Goal: Information Seeking & Learning: Learn about a topic

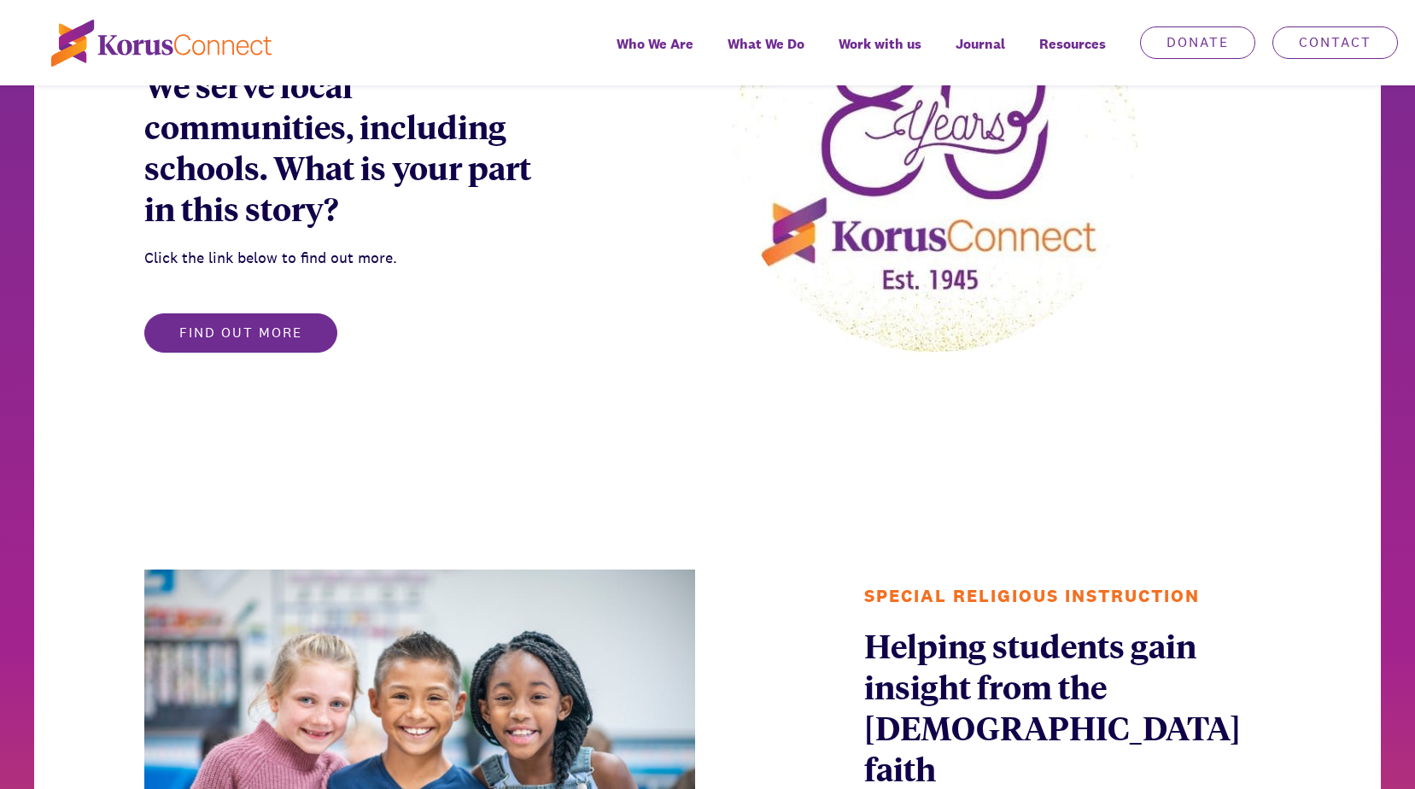
scroll to position [1110, 0]
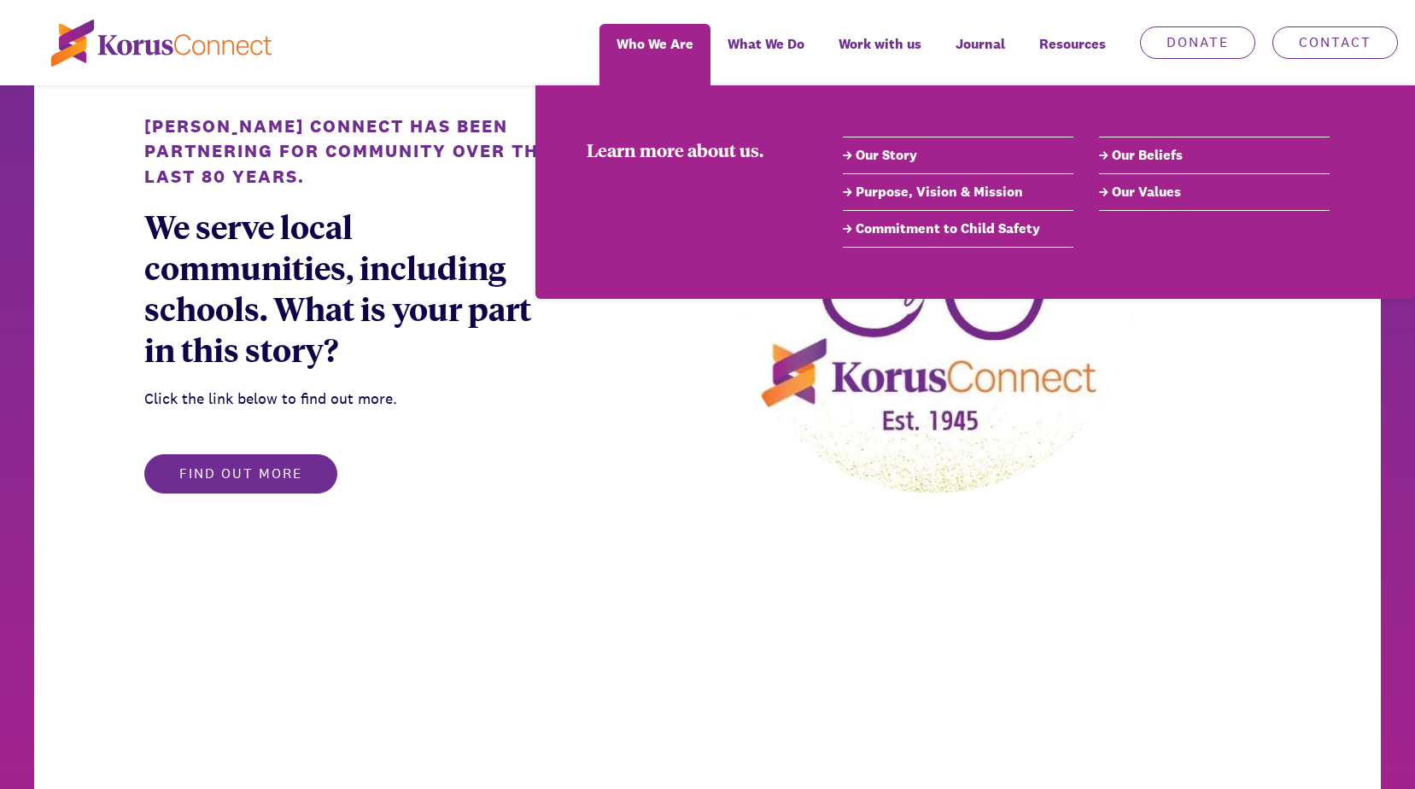
click at [876, 159] on link "Our Story" at bounding box center [958, 155] width 231 height 20
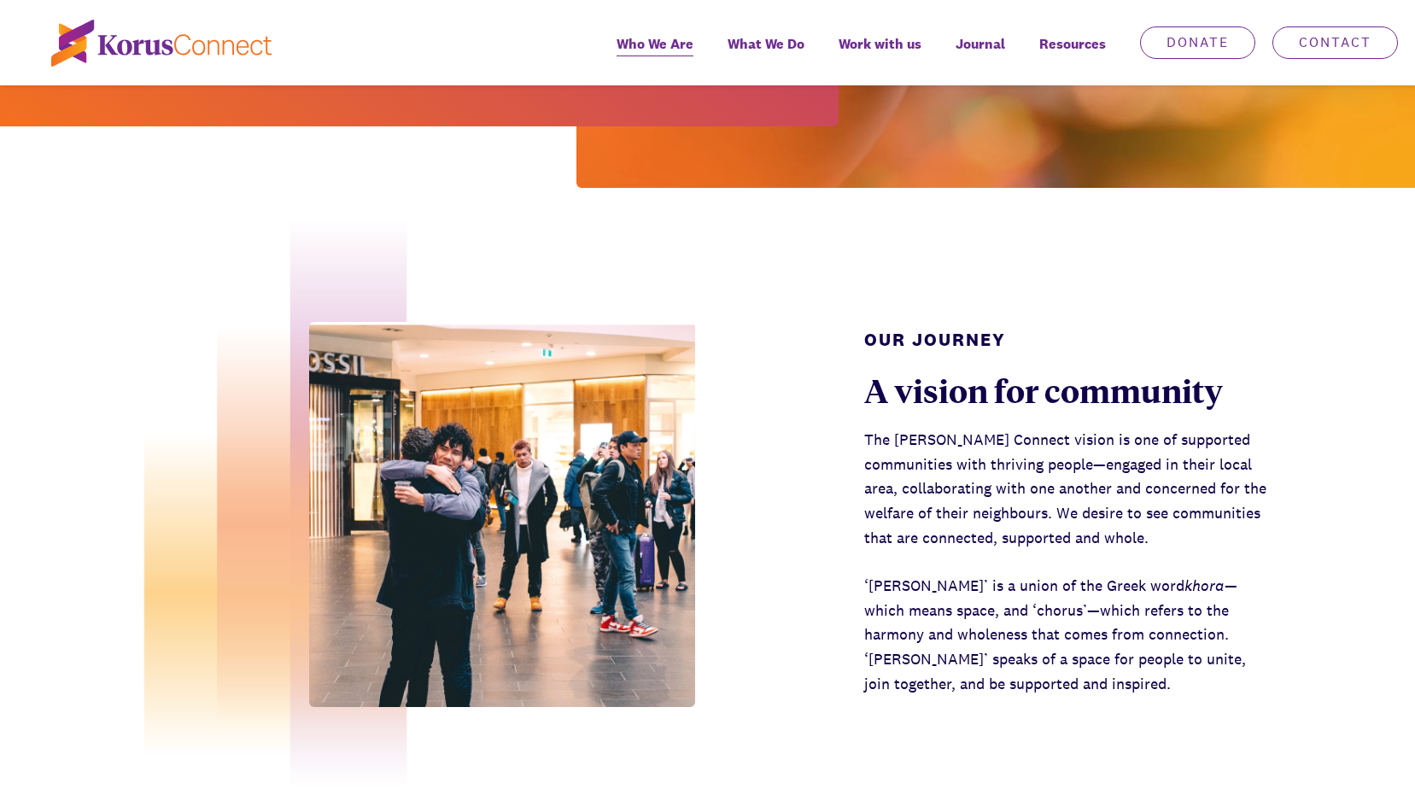
scroll to position [598, 0]
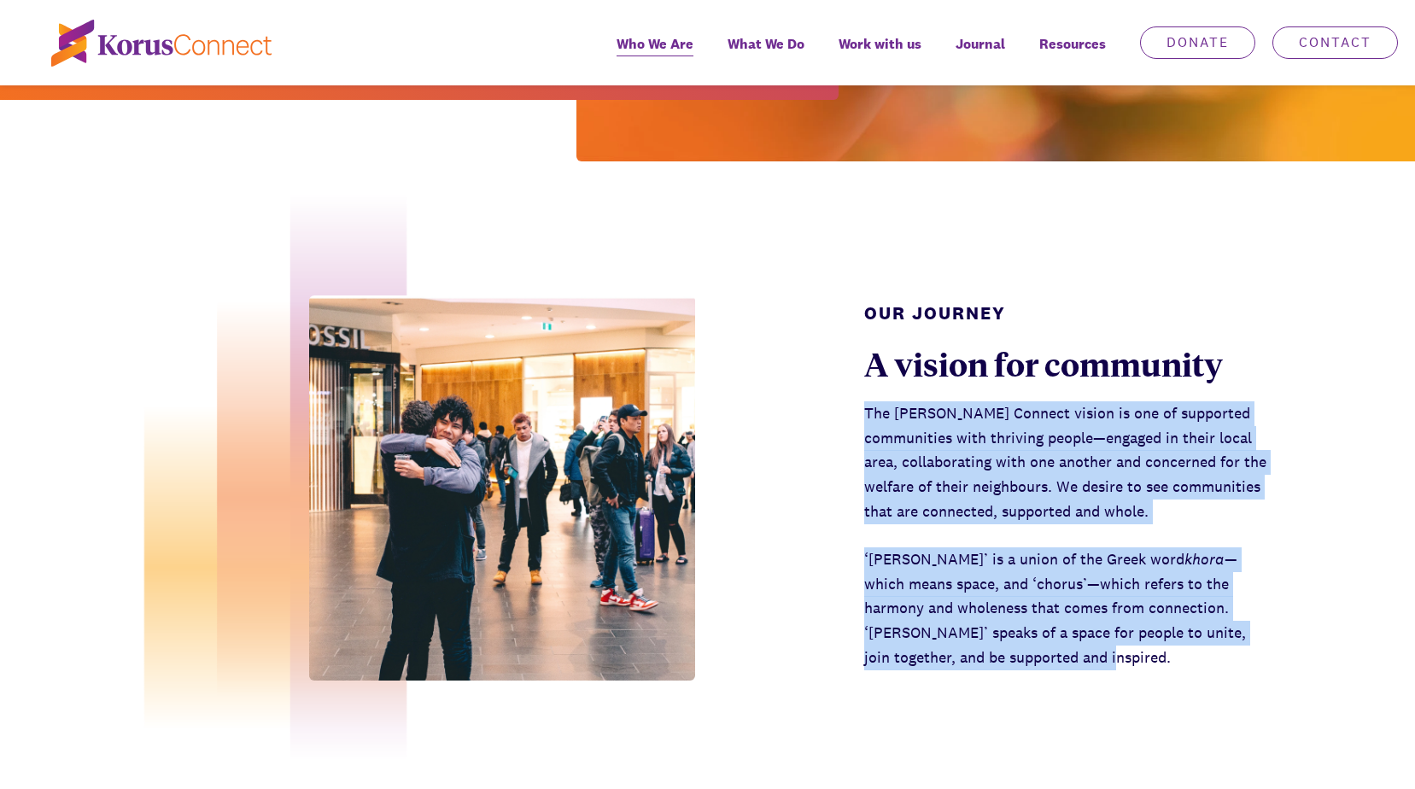
drag, startPoint x: 985, startPoint y: 599, endPoint x: 827, endPoint y: 327, distance: 313.7
click at [827, 327] on div "Our Journey A vision for community The [PERSON_NAME] Connect vision is one of s…" at bounding box center [707, 477] width 1415 height 632
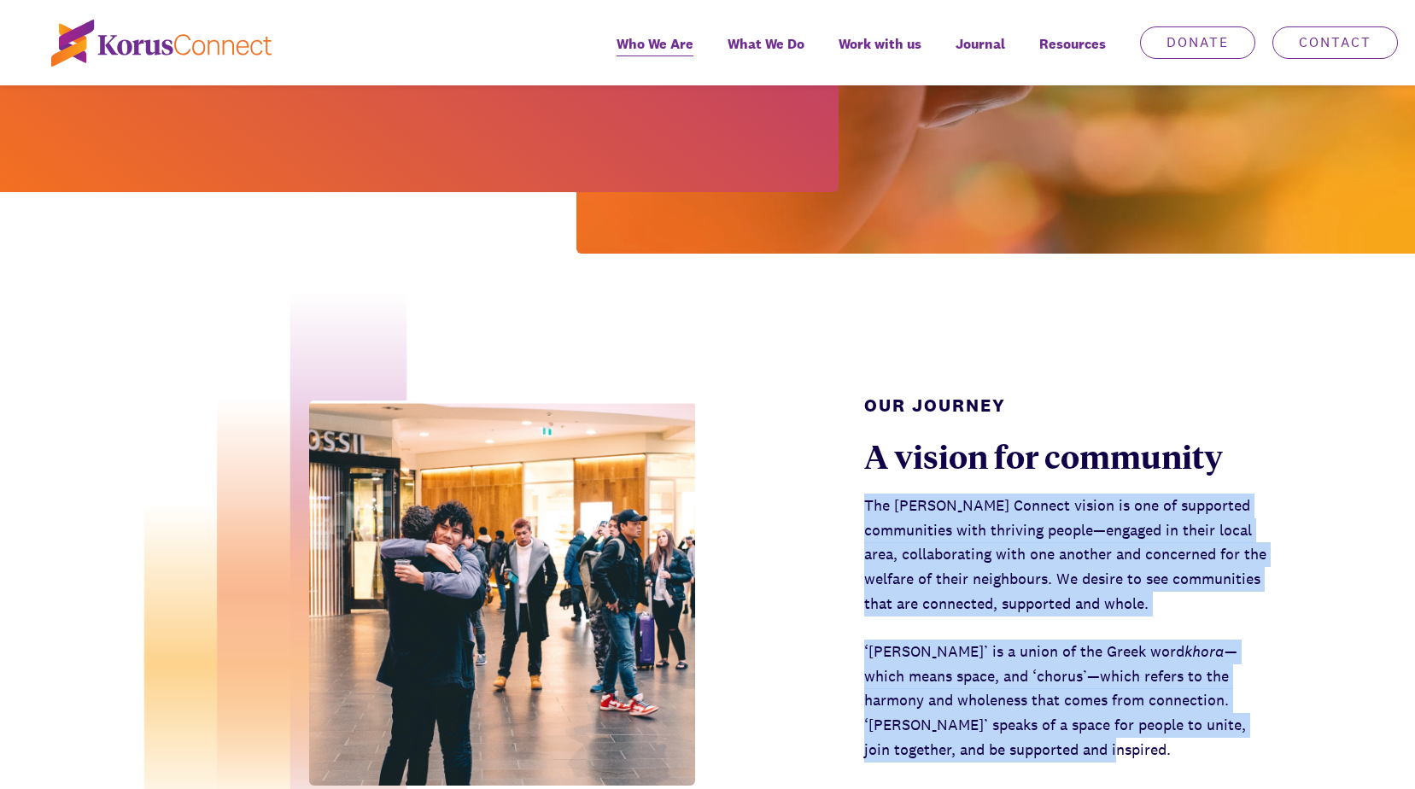
scroll to position [0, 0]
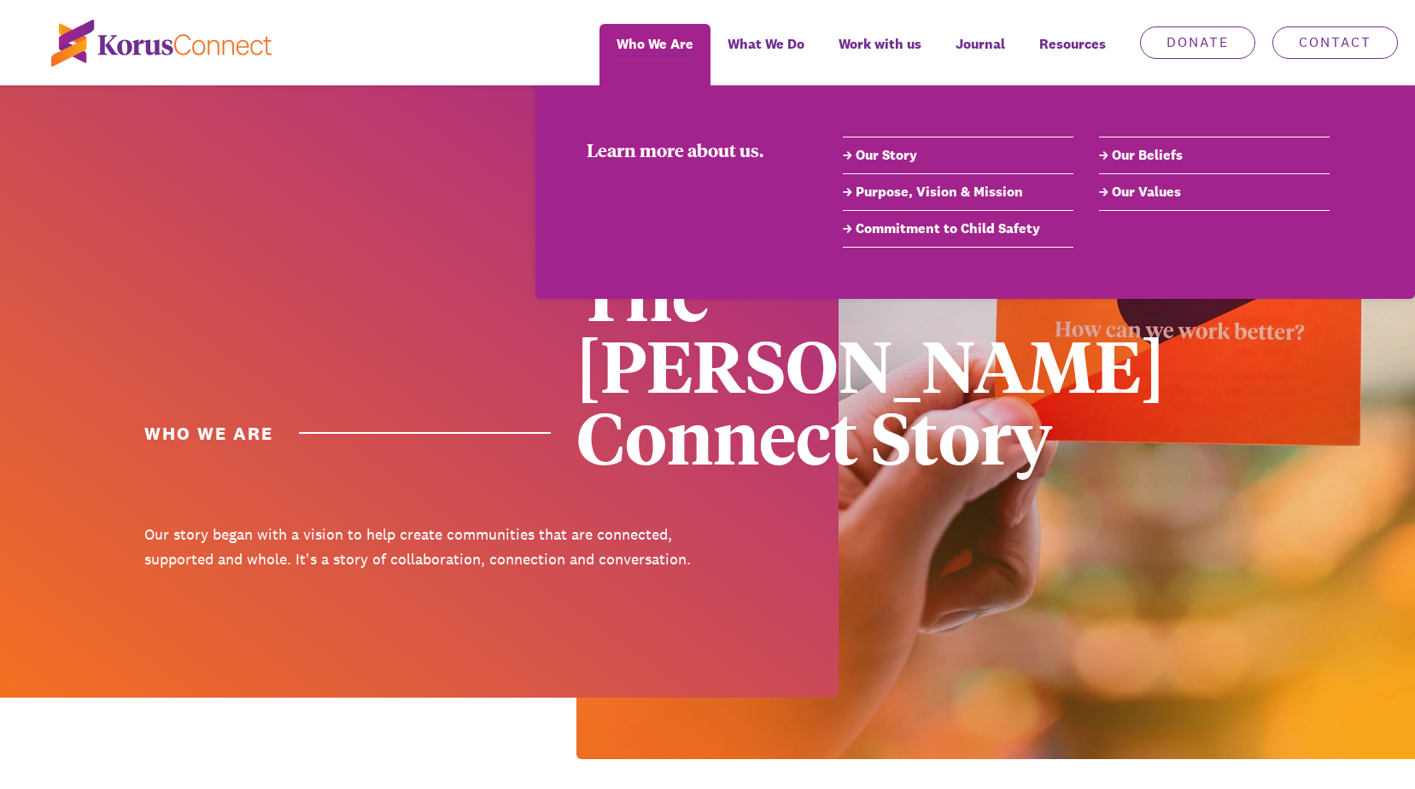
click at [941, 196] on link "Purpose, Vision & Mission" at bounding box center [958, 192] width 231 height 20
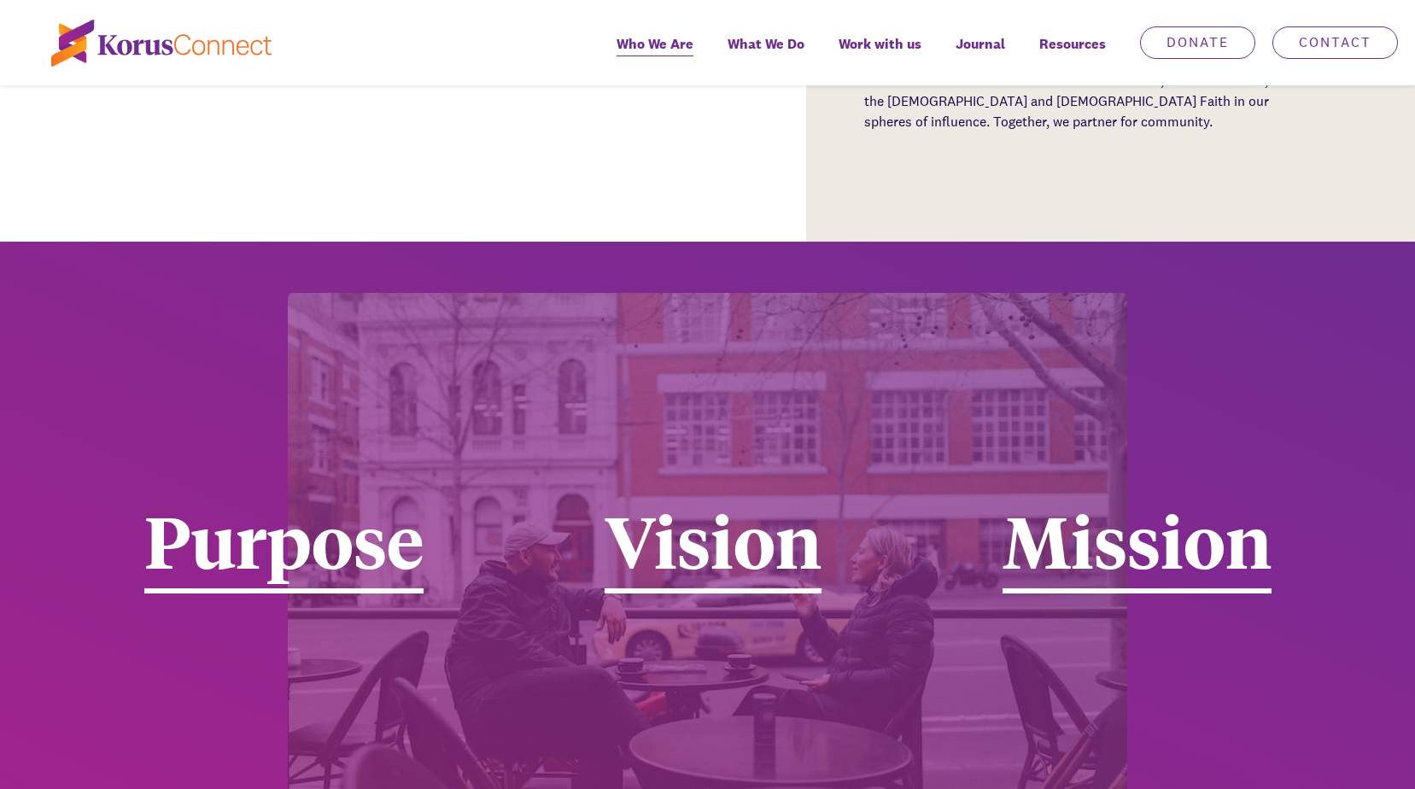
scroll to position [2797, 0]
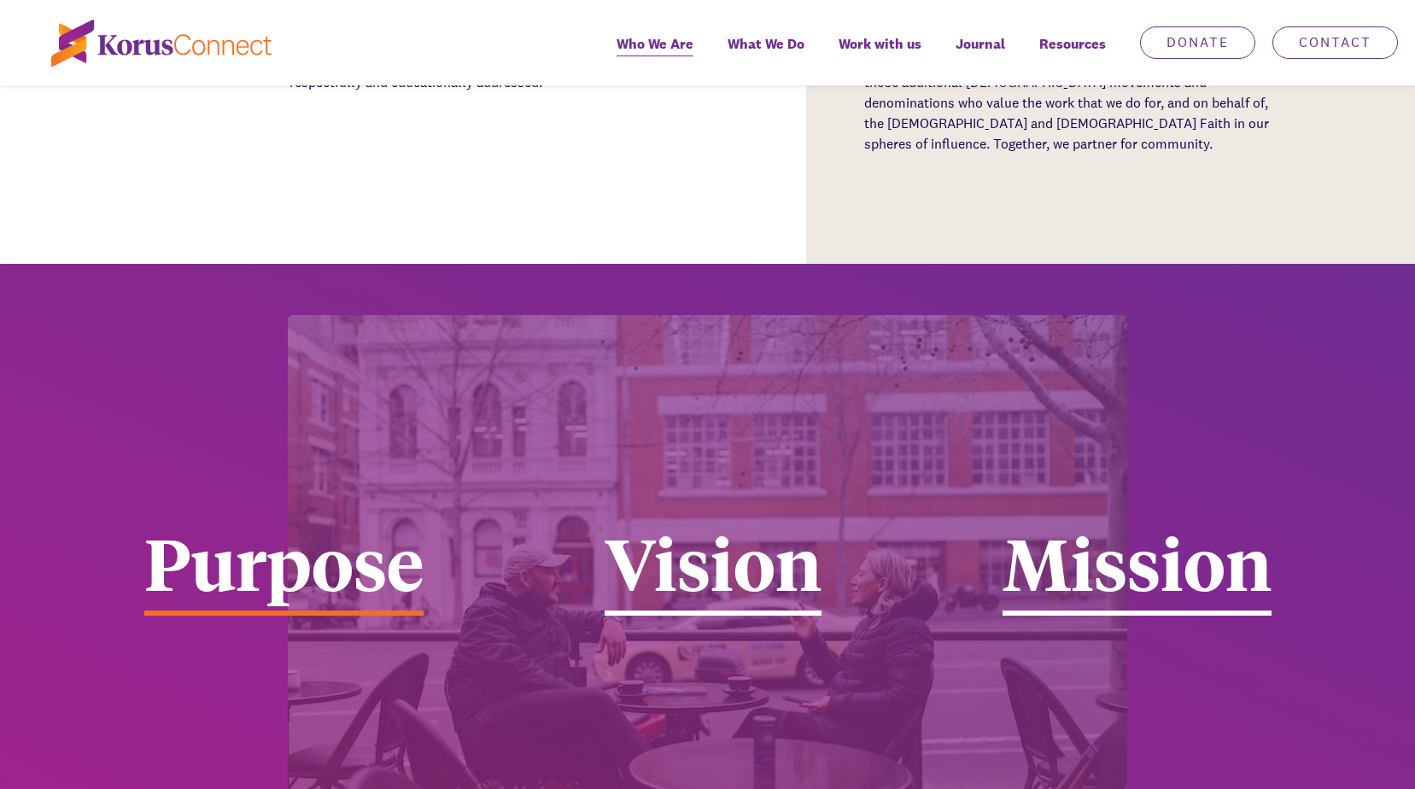
click at [358, 526] on div "Purpose" at bounding box center [283, 571] width 279 height 90
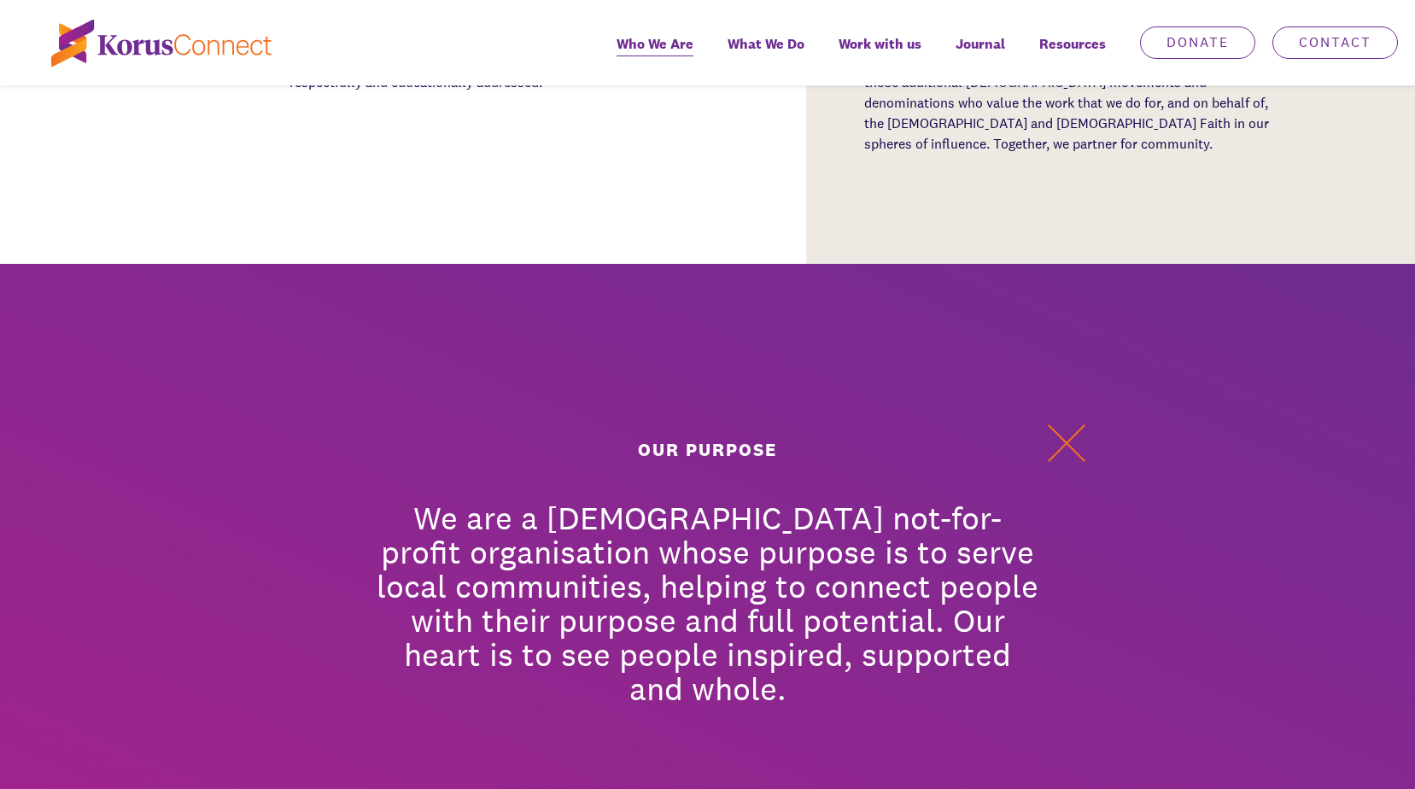
click at [1077, 418] on button at bounding box center [1066, 443] width 51 height 51
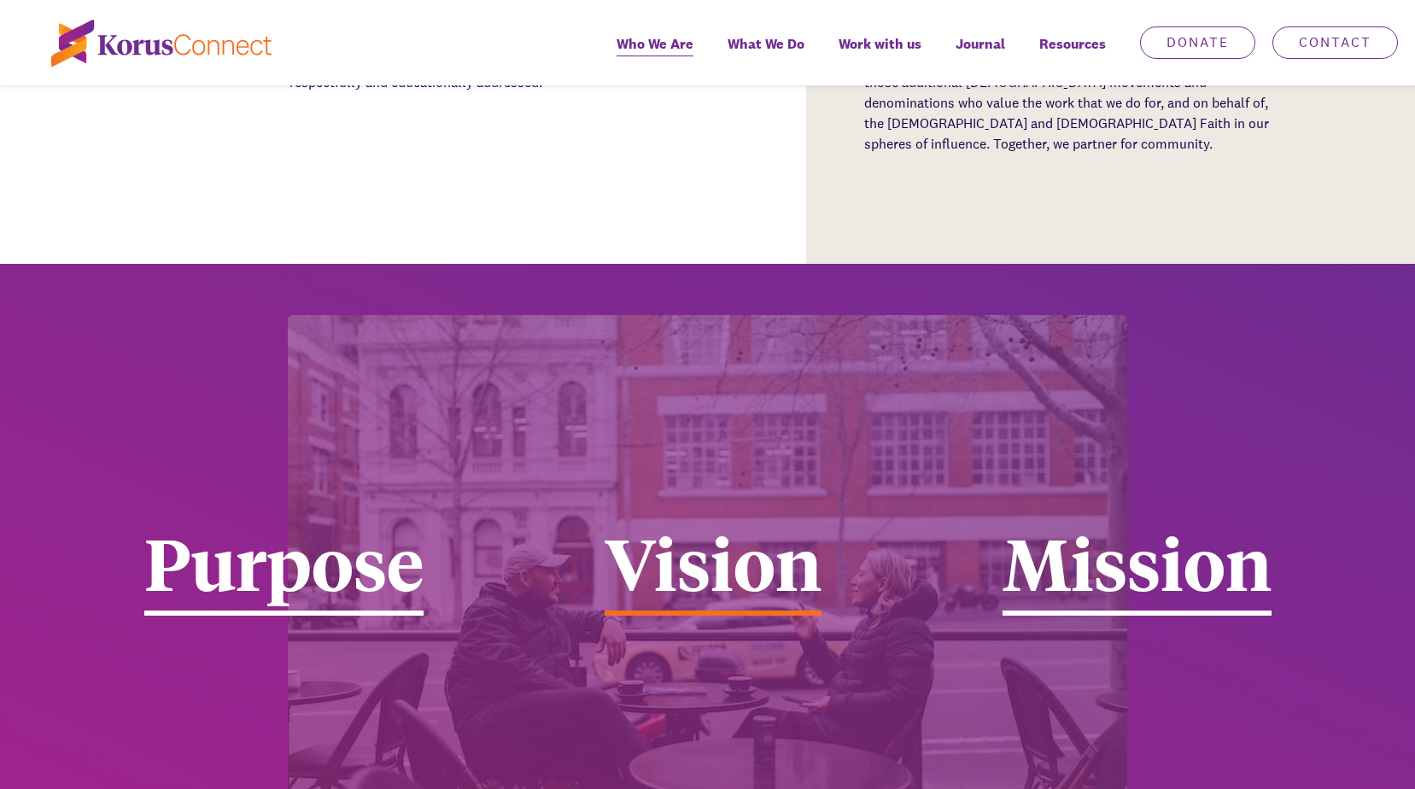
click at [701, 526] on div "Vision" at bounding box center [713, 571] width 217 height 90
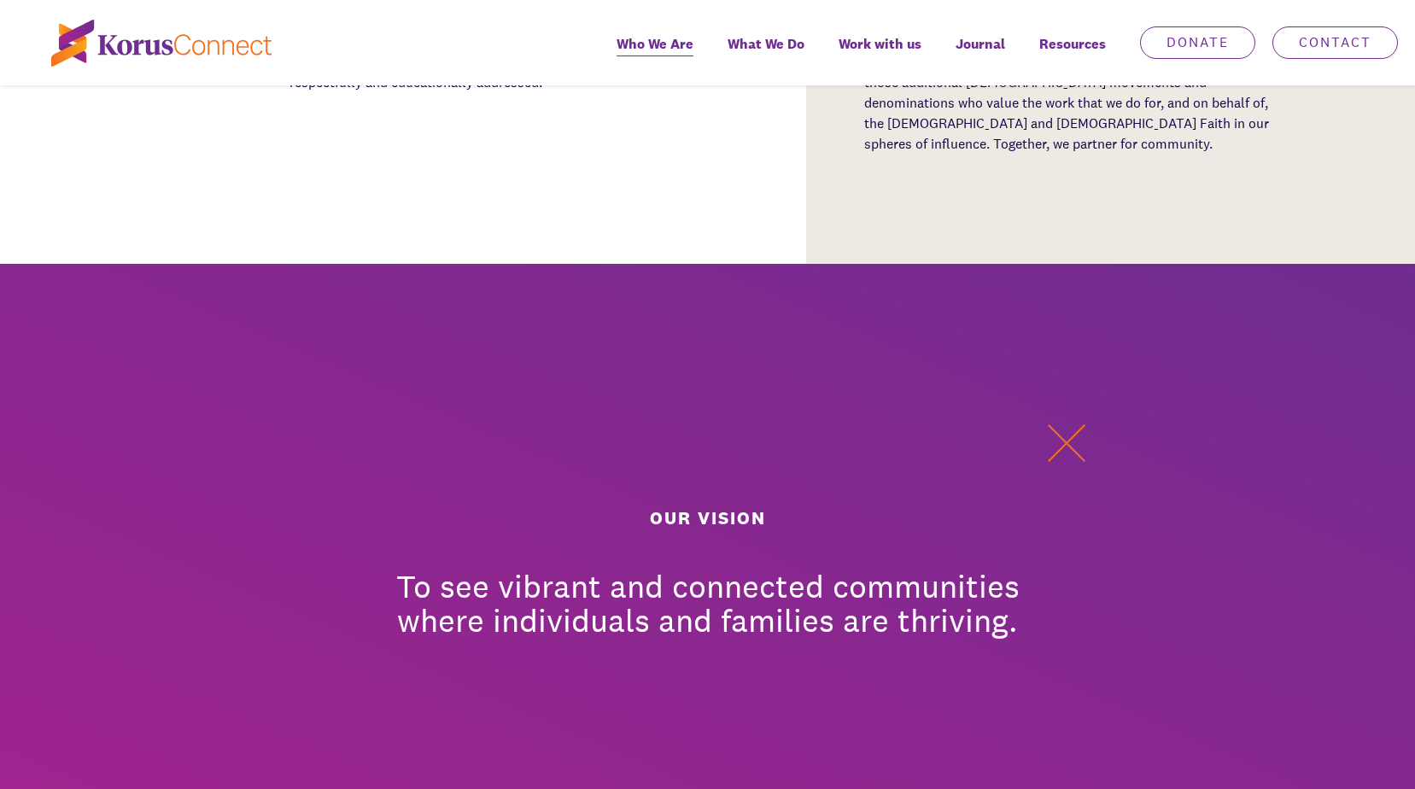
click at [1078, 418] on button at bounding box center [1066, 443] width 51 height 51
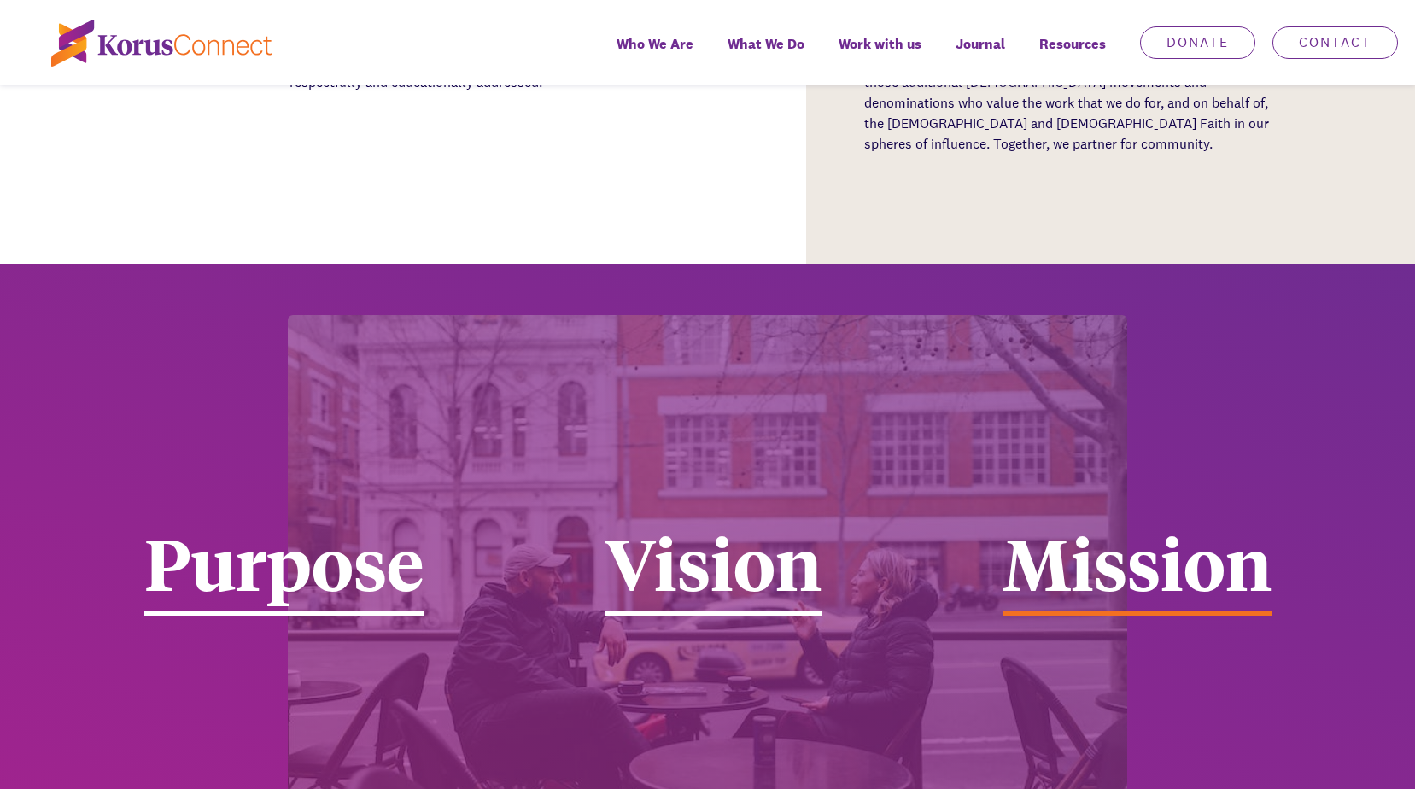
click at [1067, 526] on div "Mission" at bounding box center [1136, 571] width 269 height 90
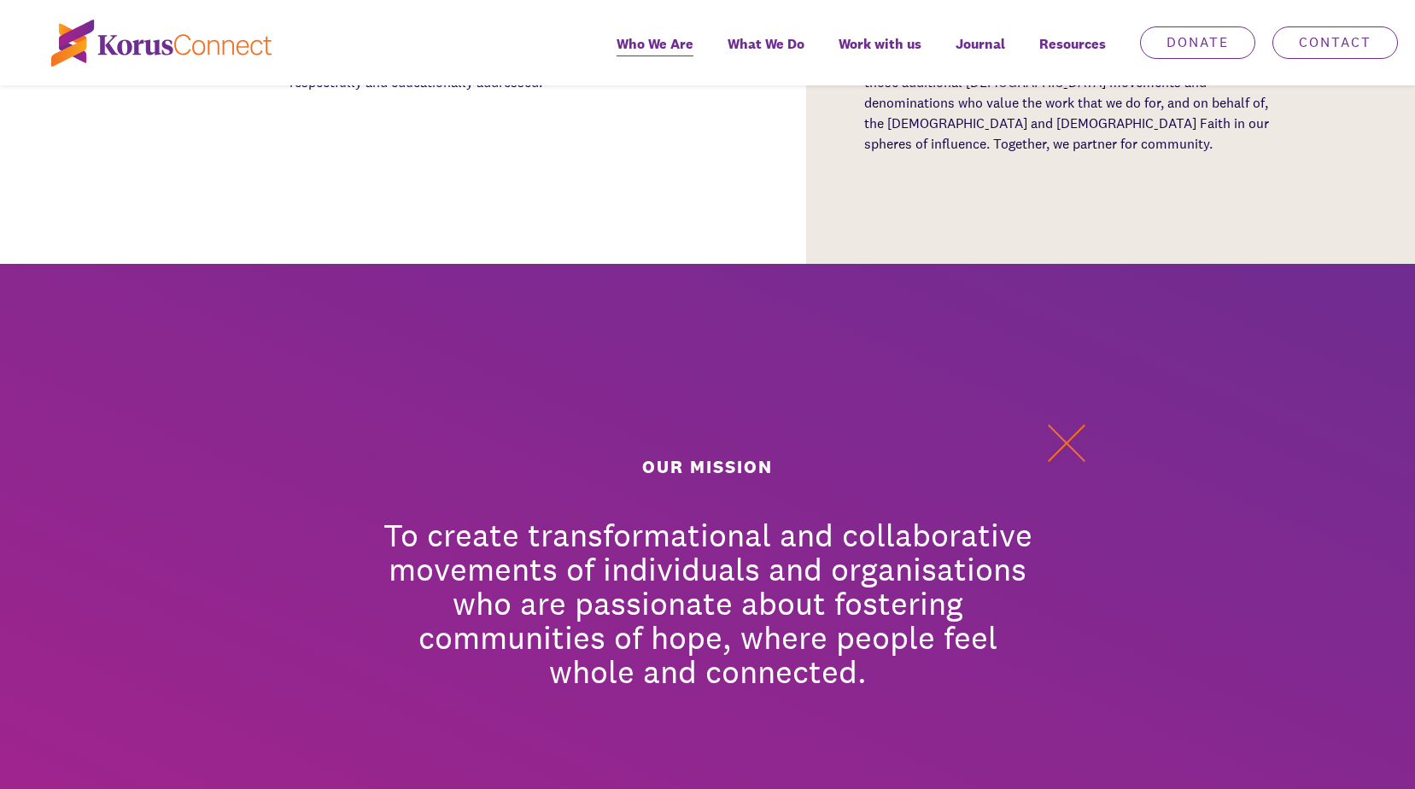
click at [1061, 418] on button at bounding box center [1066, 443] width 51 height 51
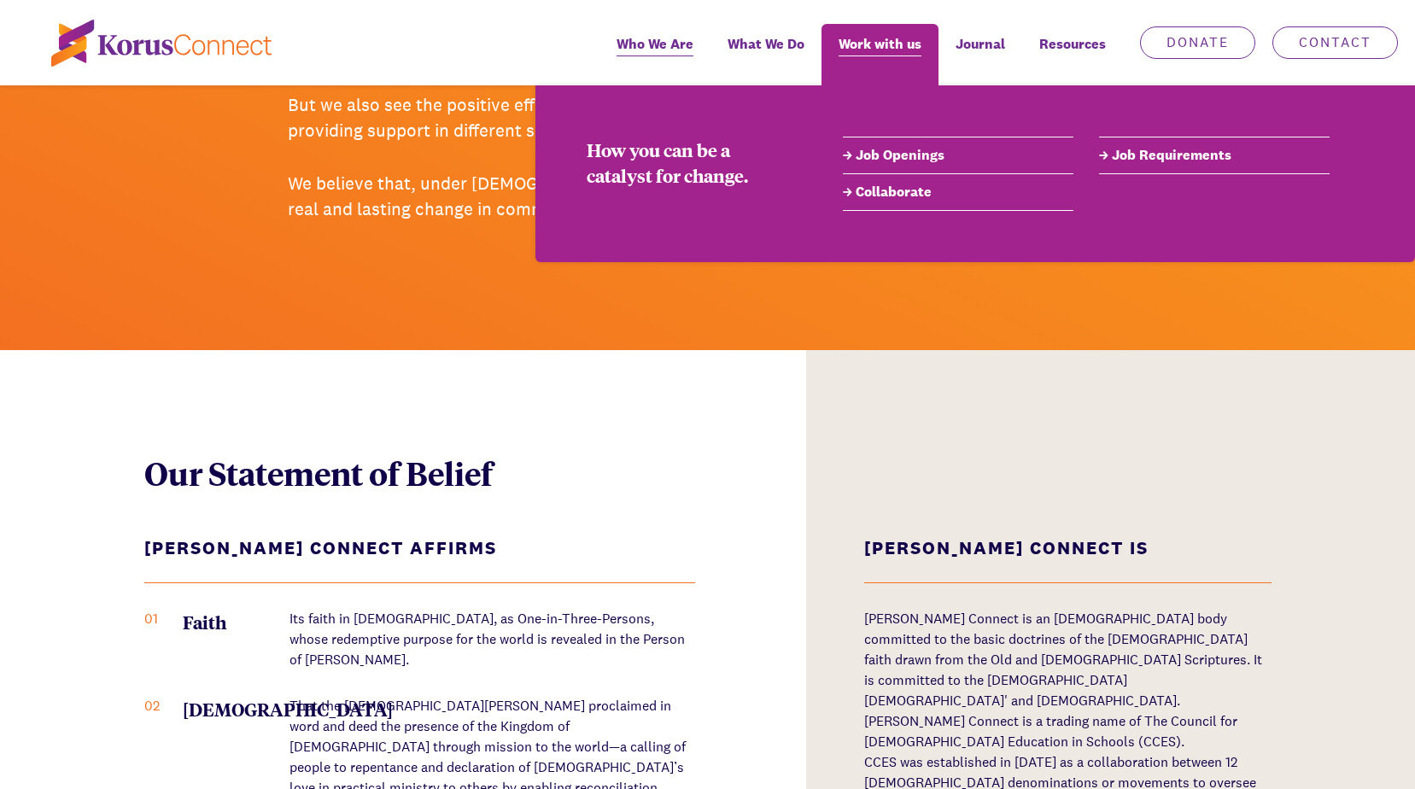
scroll to position [1773, 0]
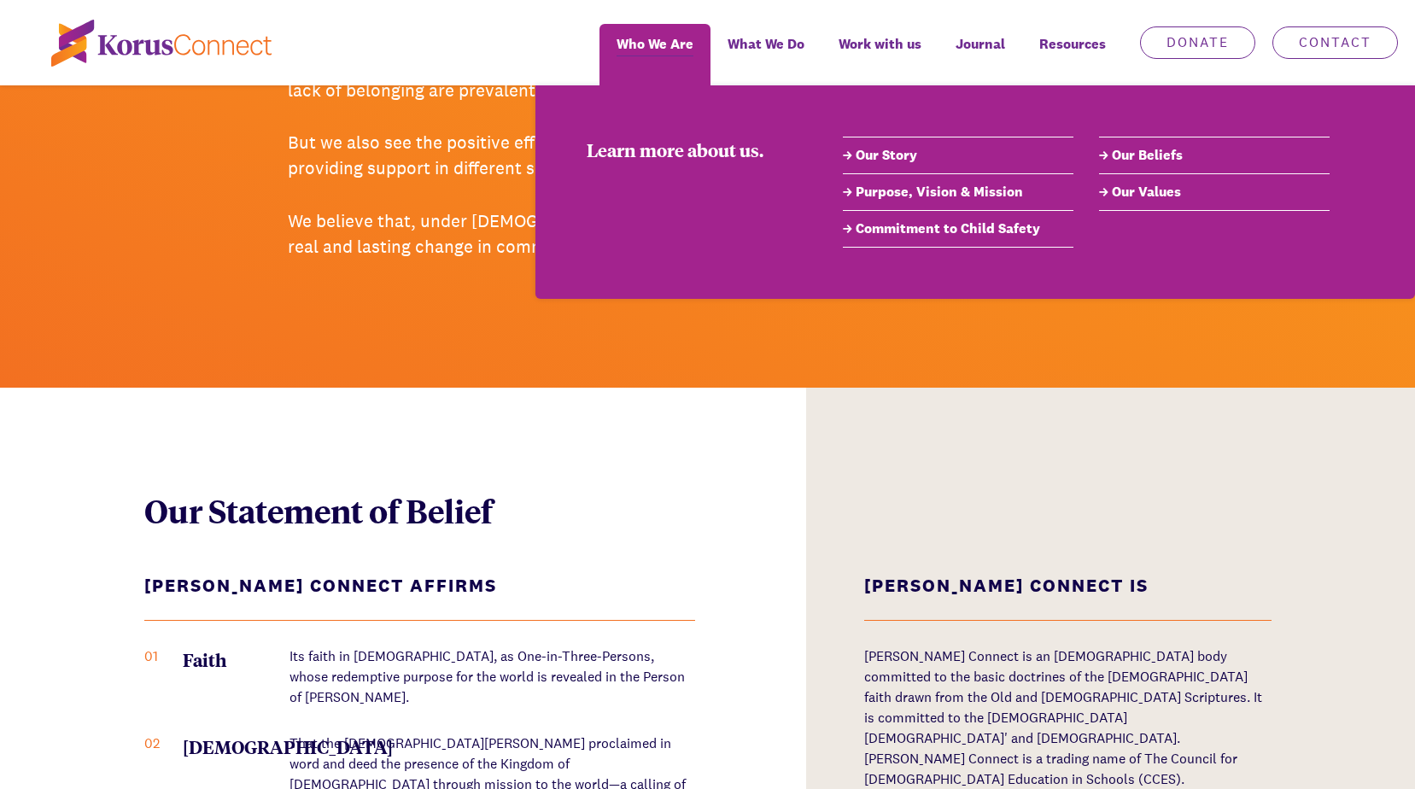
click at [1133, 147] on link "Our Beliefs" at bounding box center [1214, 155] width 231 height 20
